Goal: Information Seeking & Learning: Compare options

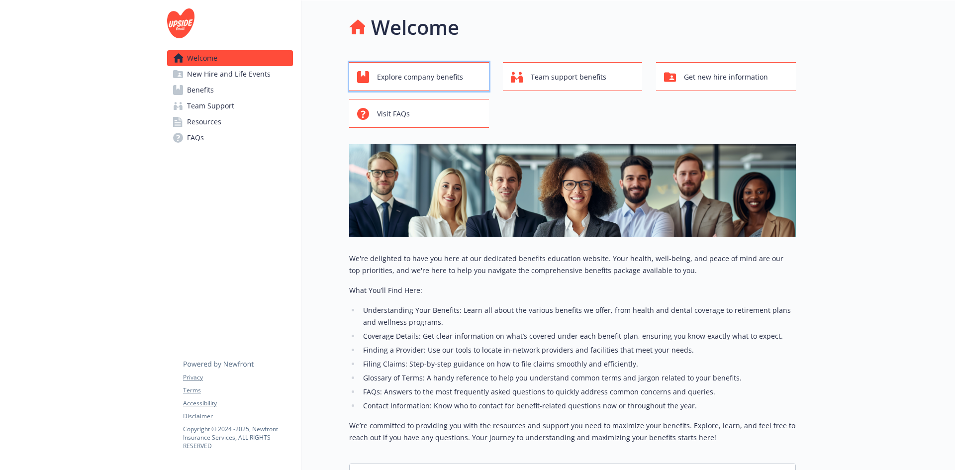
click at [426, 79] on span "Explore company benefits" at bounding box center [420, 77] width 86 height 19
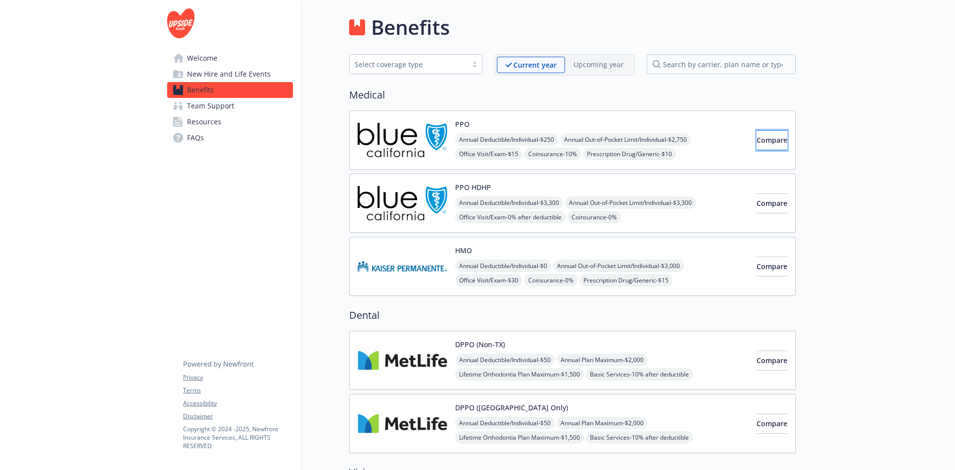
click at [756, 139] on span "Compare" at bounding box center [771, 139] width 31 height 9
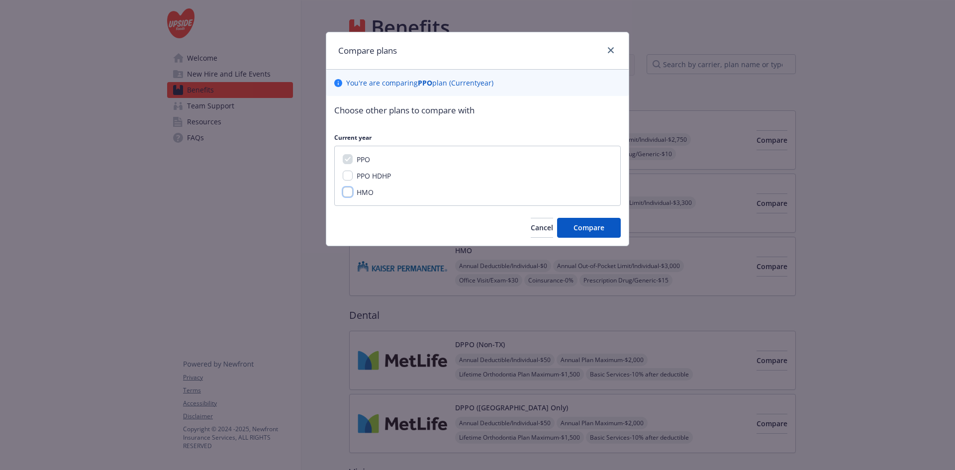
click at [348, 192] on input "HMO" at bounding box center [348, 192] width 10 height 10
checkbox input "true"
click at [588, 227] on span "Compare" at bounding box center [588, 227] width 31 height 9
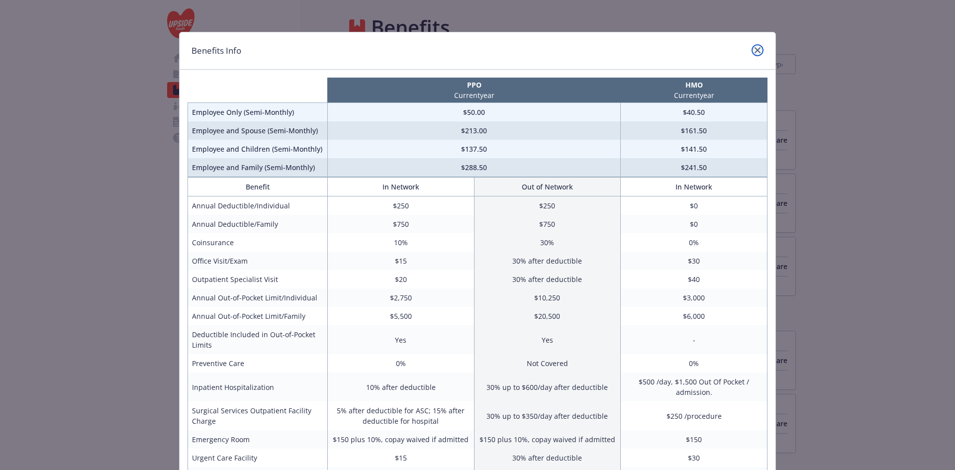
click at [753, 53] on link "close" at bounding box center [757, 50] width 12 height 12
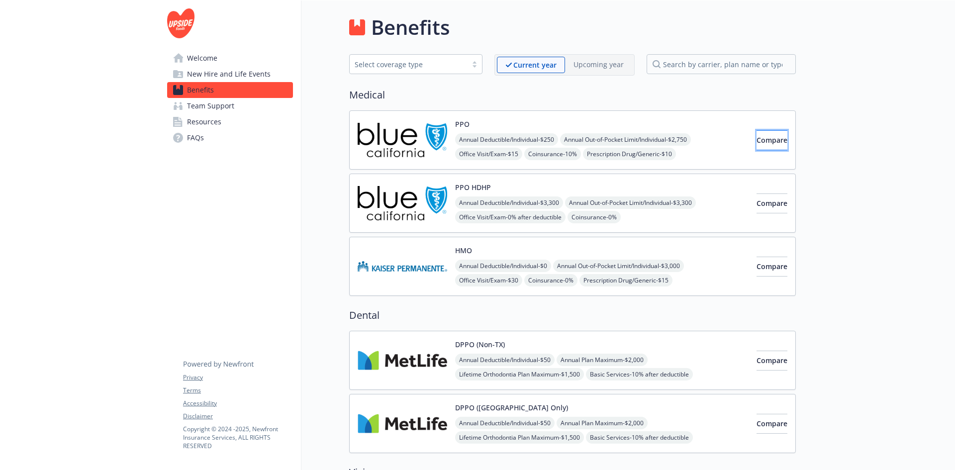
click at [756, 139] on button "Compare" at bounding box center [771, 140] width 31 height 20
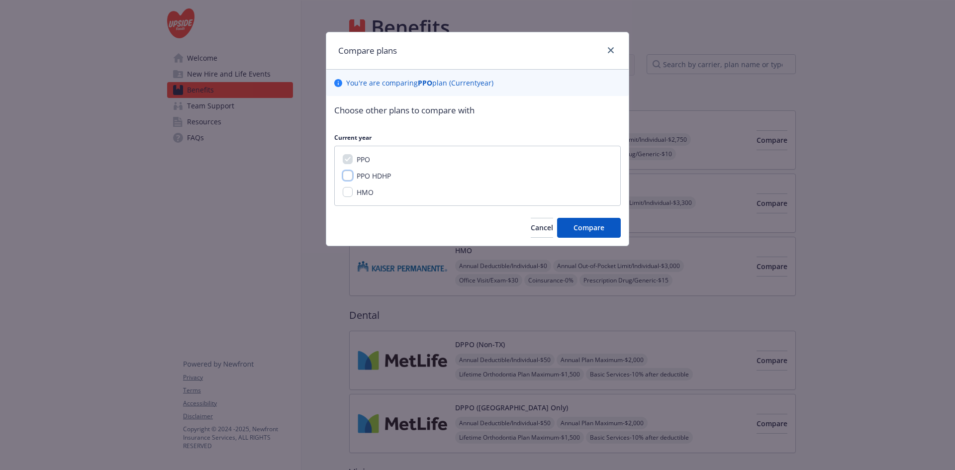
click at [348, 175] on input "PPO HDHP" at bounding box center [348, 176] width 10 height 10
checkbox input "true"
click at [602, 223] on span "Compare" at bounding box center [588, 227] width 31 height 9
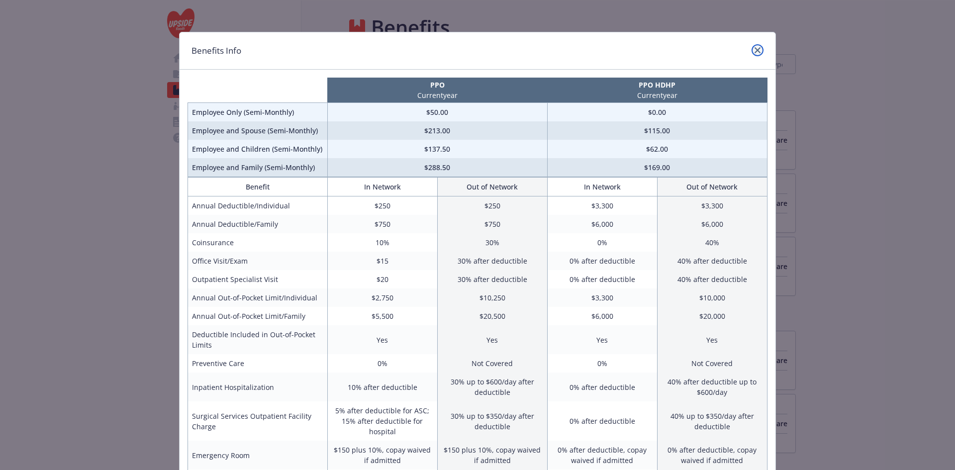
click at [754, 49] on icon "close" at bounding box center [757, 50] width 6 height 6
